Goal: Transaction & Acquisition: Purchase product/service

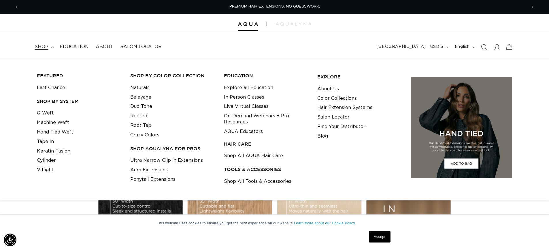
click at [49, 152] on link "Keratin Fusion" at bounding box center [53, 151] width 33 height 10
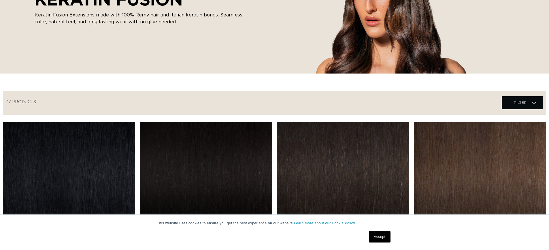
click at [54, 230] on link "1 Black Keratin Fusion" at bounding box center [69, 237] width 132 height 14
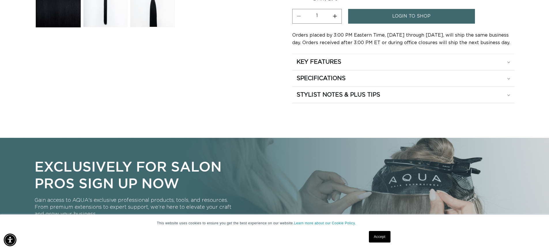
scroll to position [259, 0]
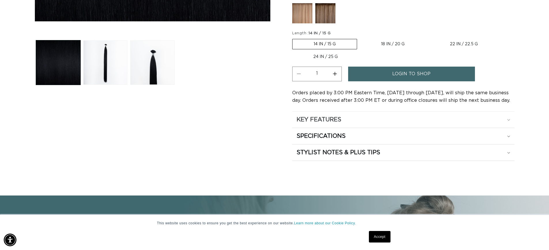
click at [314, 113] on summary "KEY FEATURES" at bounding box center [403, 119] width 222 height 16
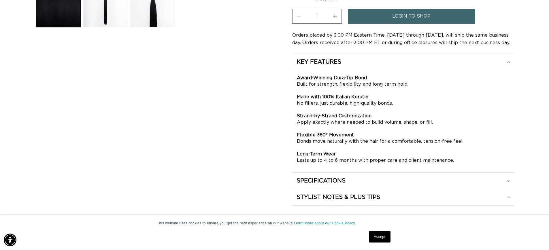
scroll to position [374, 0]
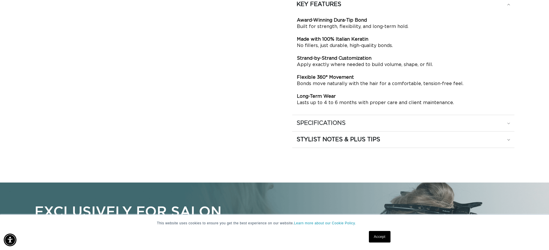
click at [325, 128] on summary "SPECIFICATIONS" at bounding box center [403, 123] width 222 height 16
